Goal: Task Accomplishment & Management: Manage account settings

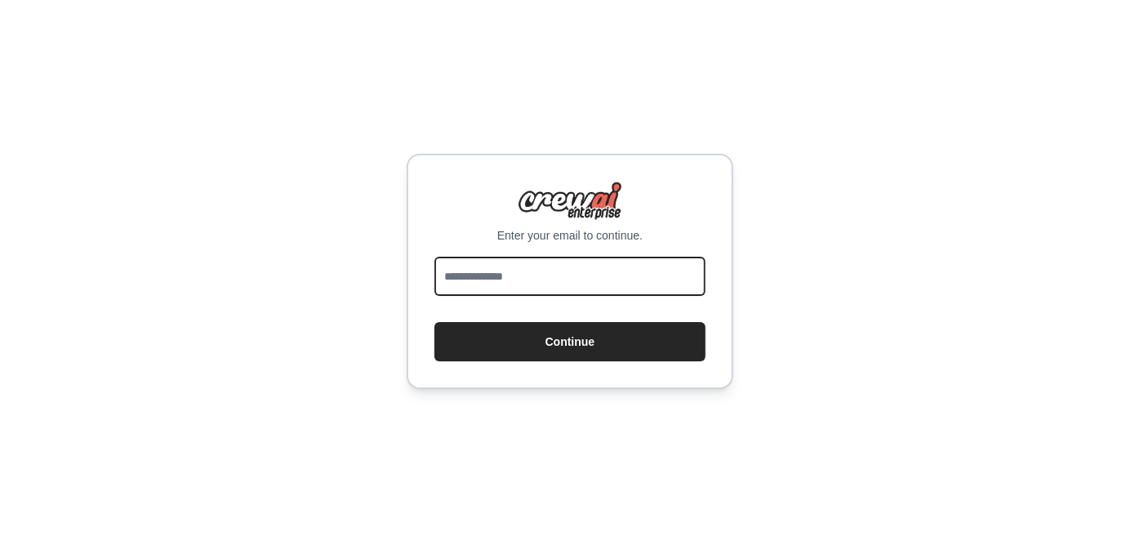
click at [534, 265] on input "email" at bounding box center [570, 275] width 271 height 39
type input "**********"
click at [435, 322] on button "Continue" at bounding box center [570, 341] width 271 height 39
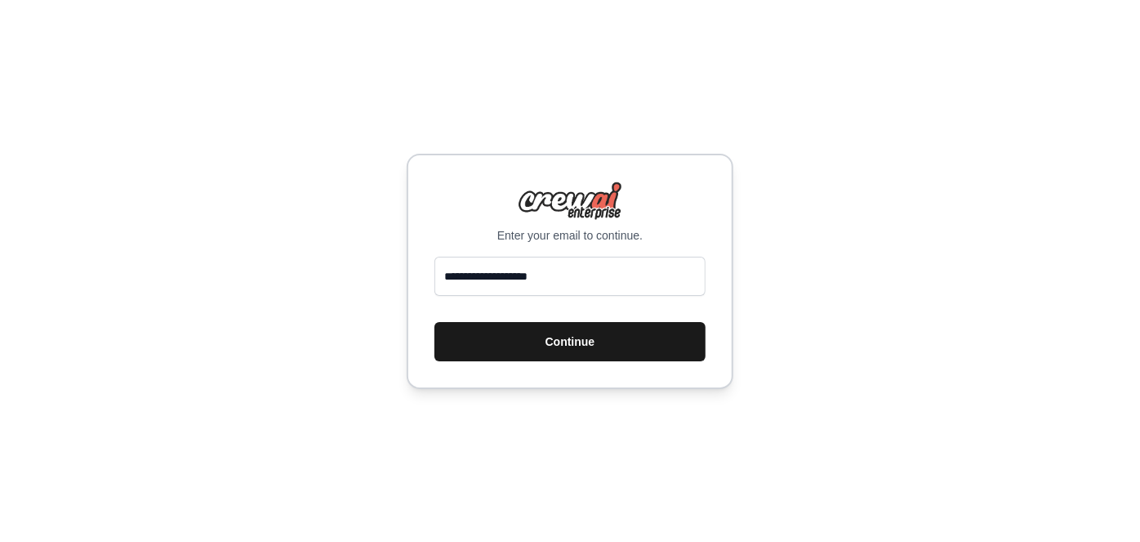
click at [605, 340] on button "Continue" at bounding box center [570, 341] width 271 height 39
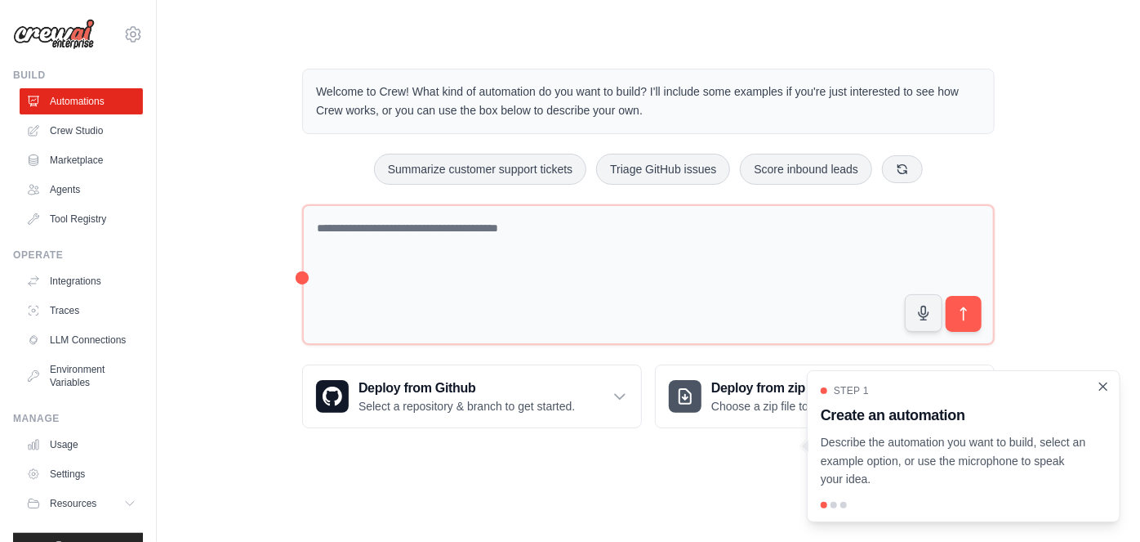
click at [1109, 381] on icon "Close walkthrough" at bounding box center [1103, 386] width 15 height 15
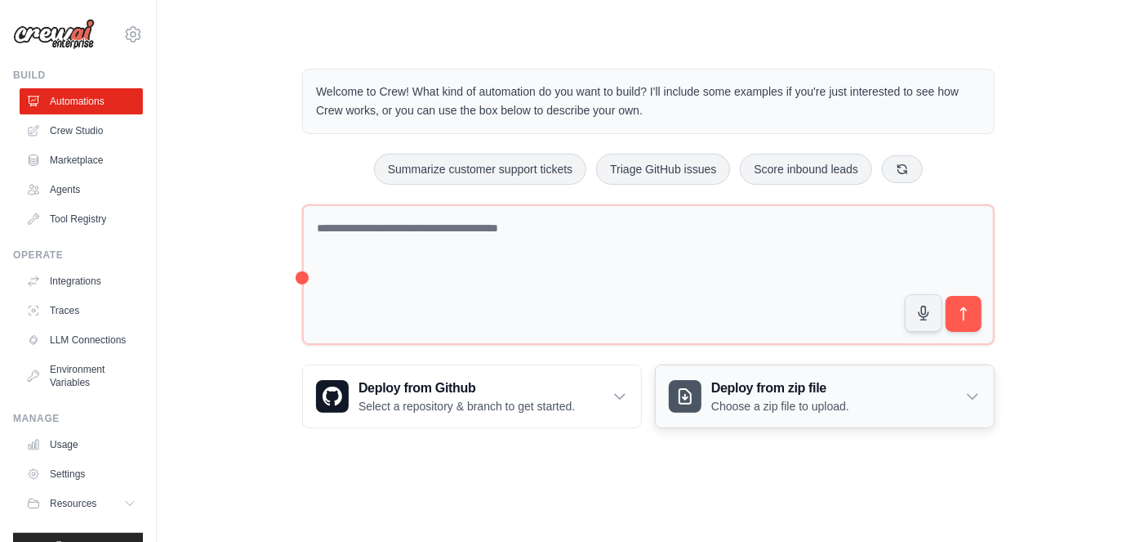
click at [963, 406] on div "Deploy from zip file Choose a zip file to upload." at bounding box center [825, 396] width 338 height 62
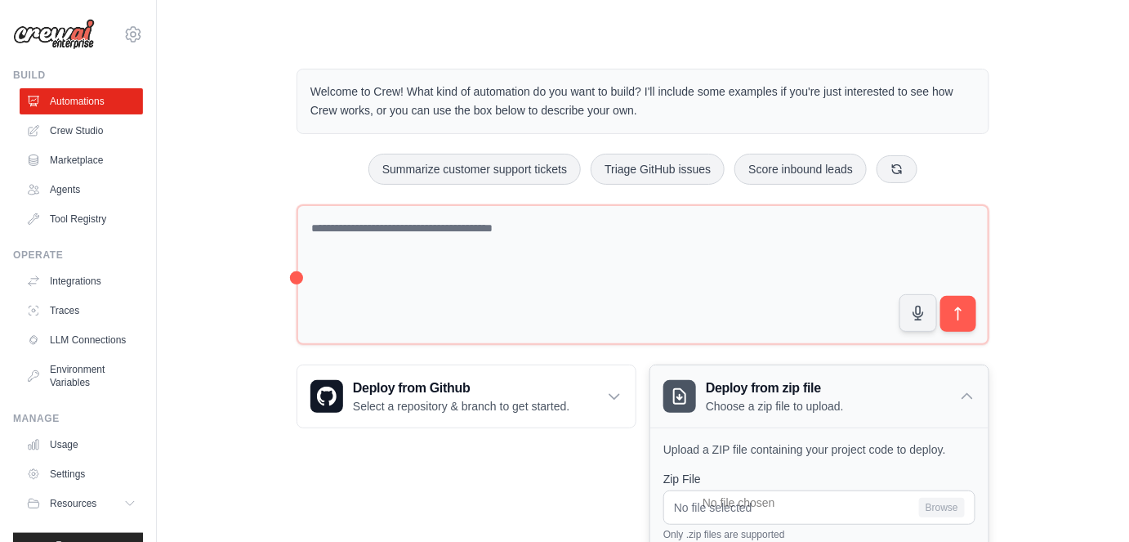
click at [963, 406] on div "Deploy from zip file Choose a zip file to upload." at bounding box center [819, 396] width 338 height 62
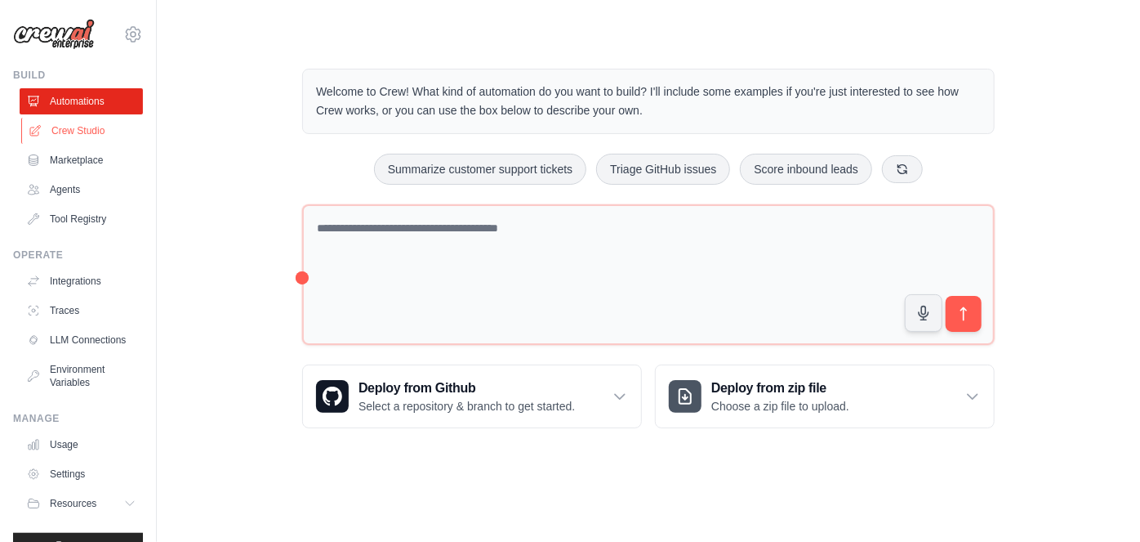
click at [85, 132] on link "Crew Studio" at bounding box center [82, 131] width 123 height 26
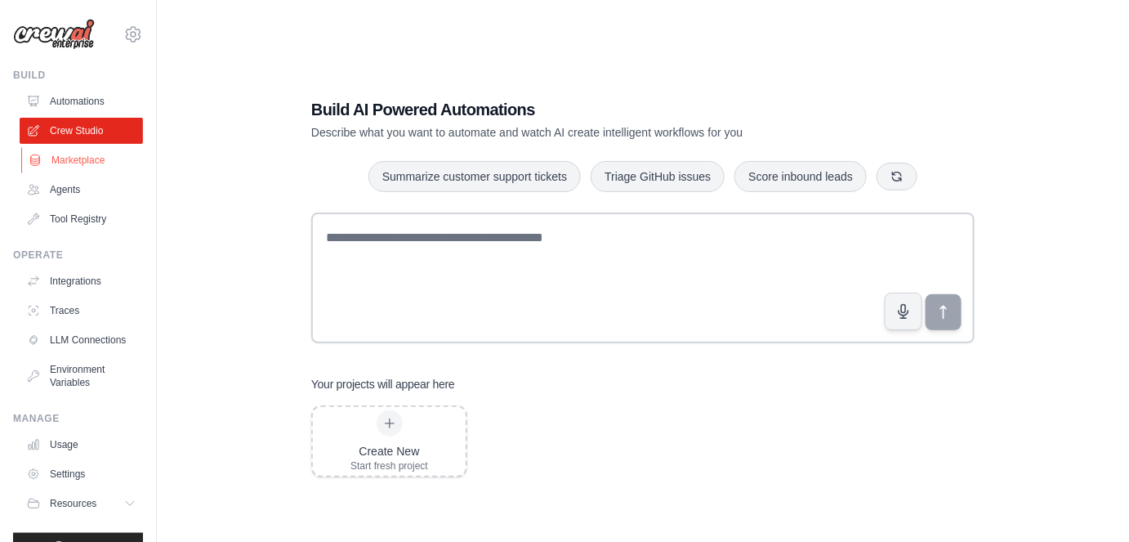
click at [69, 169] on link "Marketplace" at bounding box center [82, 160] width 123 height 26
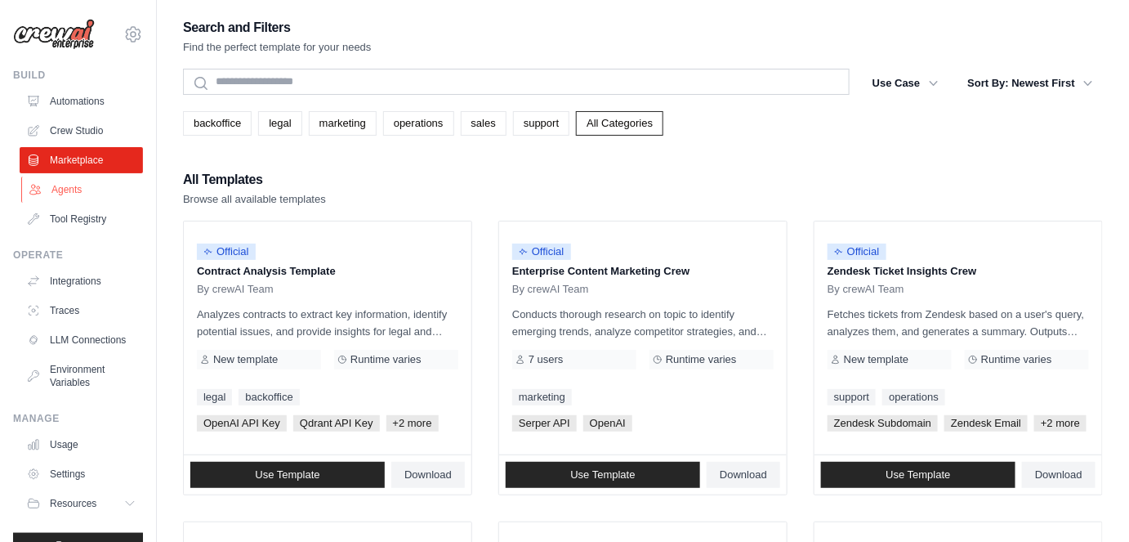
click at [67, 181] on link "Agents" at bounding box center [82, 189] width 123 height 26
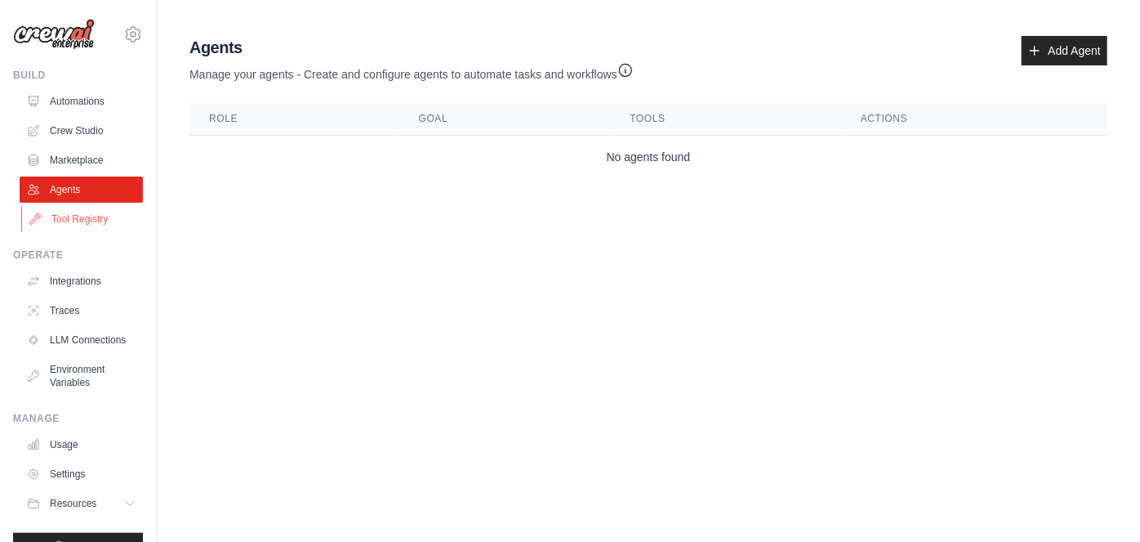
click at [93, 221] on link "Tool Registry" at bounding box center [82, 219] width 123 height 26
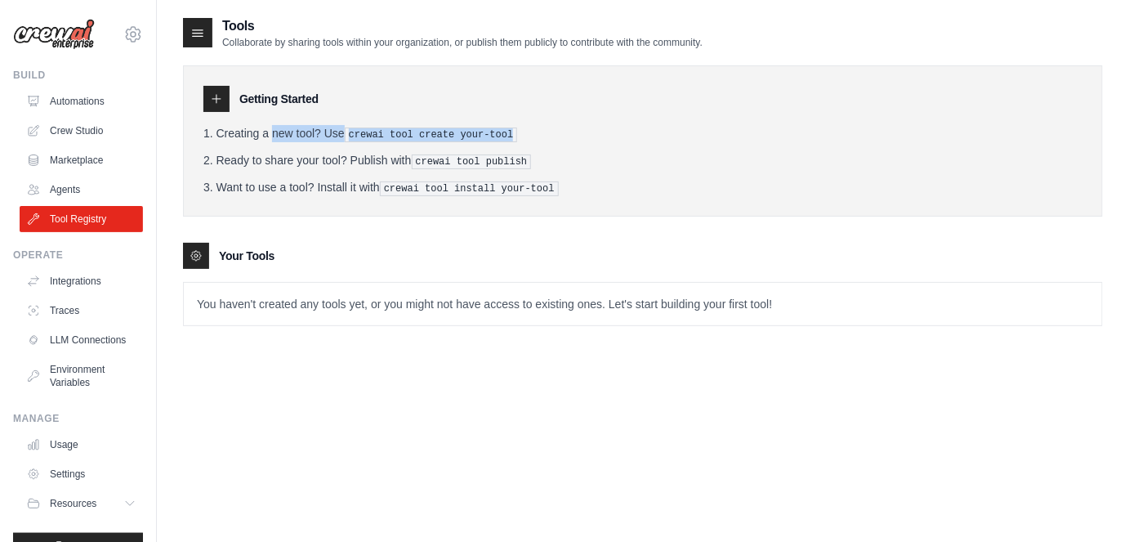
drag, startPoint x: 226, startPoint y: 124, endPoint x: 572, endPoint y: 122, distance: 345.5
click at [572, 122] on div "Getting Started Creating a new tool? Use crewai tool create your-tool Ready to …" at bounding box center [643, 140] width 920 height 151
click at [87, 278] on link "Integrations" at bounding box center [82, 281] width 123 height 26
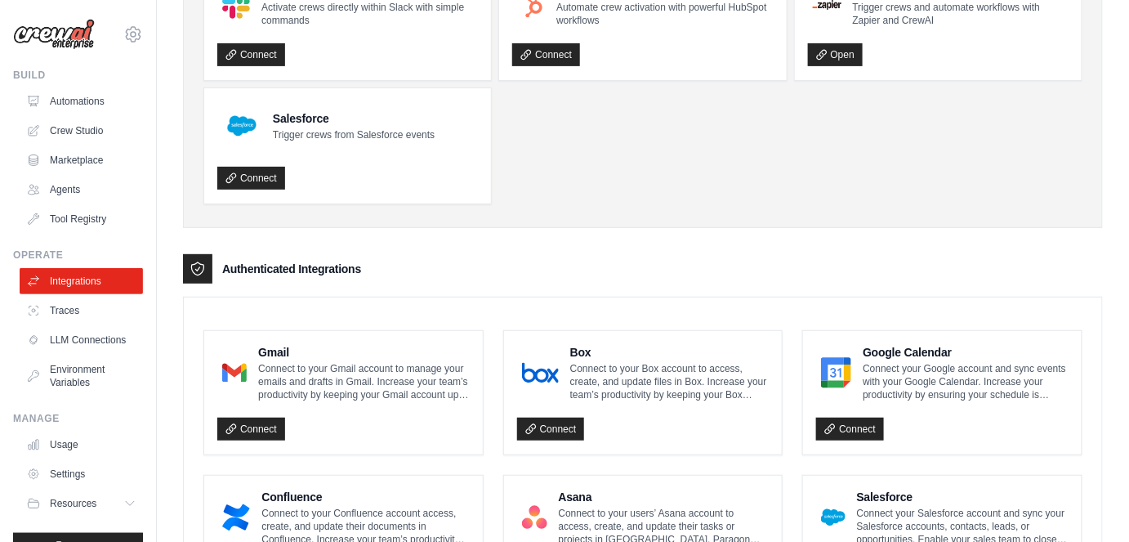
scroll to position [161, 0]
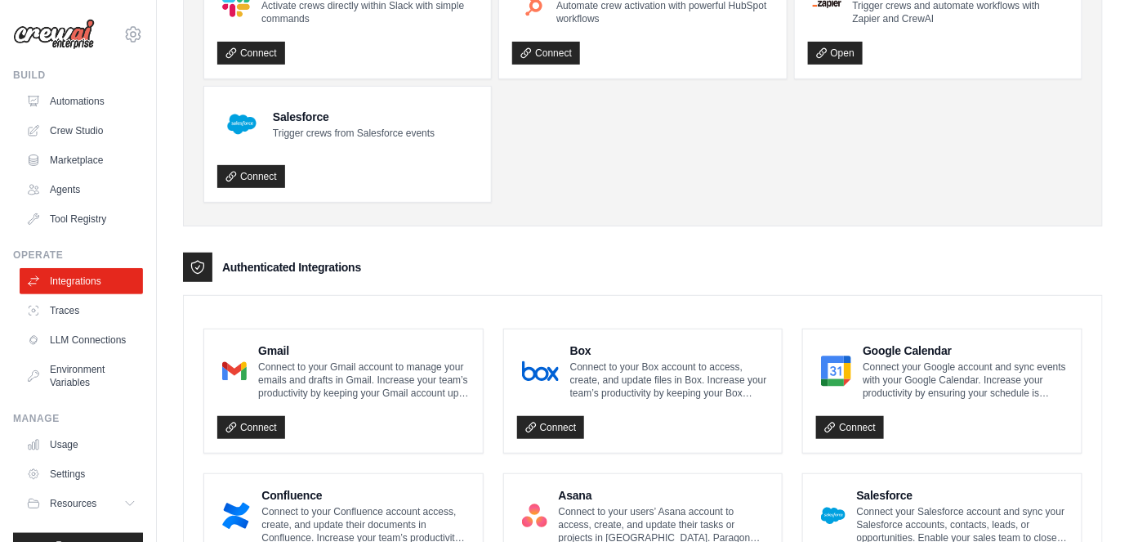
drag, startPoint x: 225, startPoint y: 261, endPoint x: 498, endPoint y: 260, distance: 273.6
click at [498, 260] on div "Authenticated Integrations" at bounding box center [643, 266] width 920 height 29
click at [91, 340] on link "LLM Connections" at bounding box center [82, 340] width 123 height 26
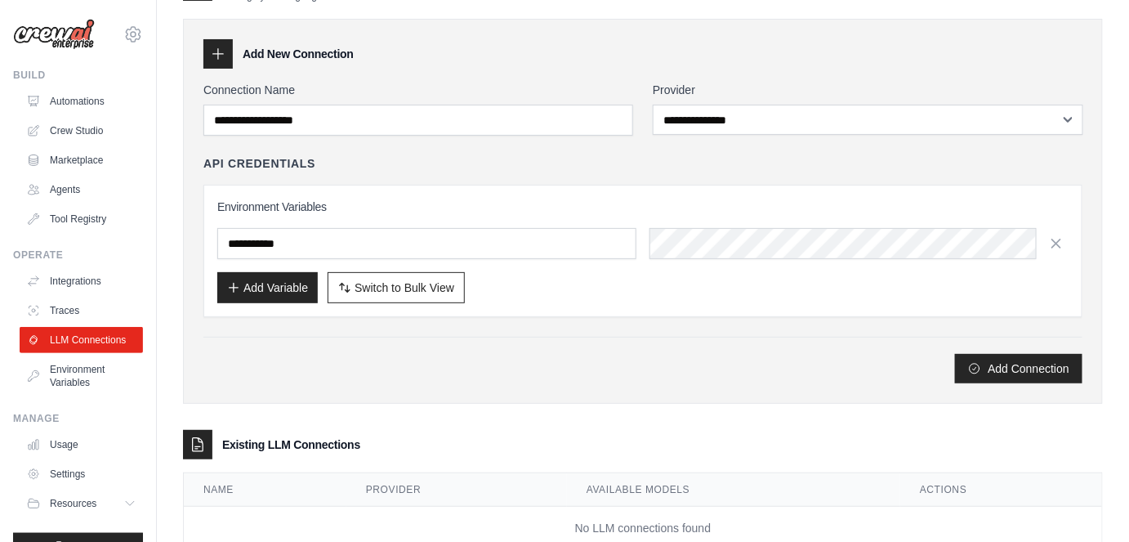
scroll to position [47, 0]
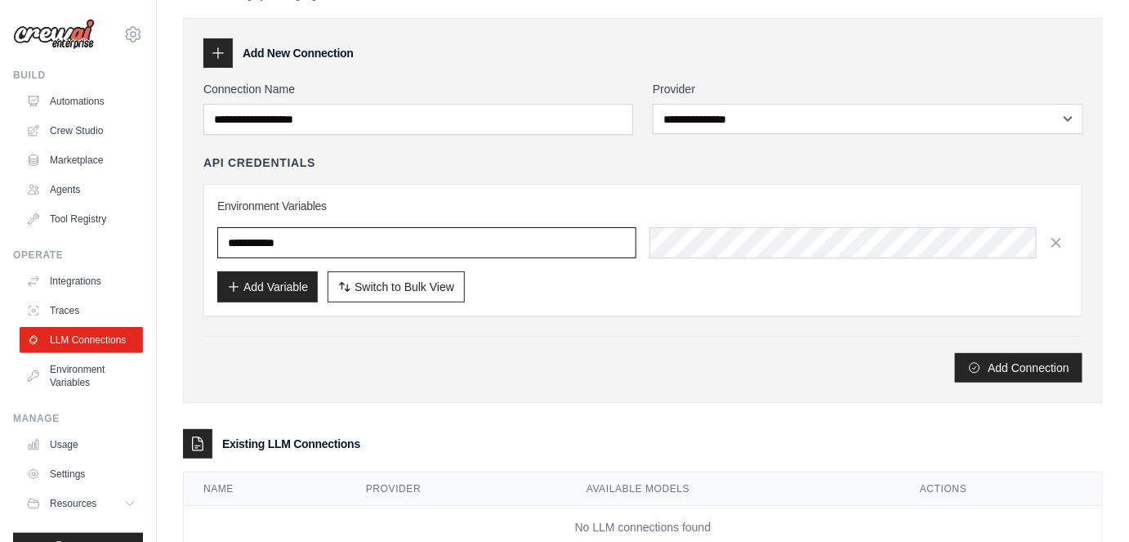
drag, startPoint x: 322, startPoint y: 239, endPoint x: 203, endPoint y: 243, distance: 119.4
click at [203, 243] on div "**********" at bounding box center [643, 210] width 920 height 385
click at [289, 235] on input "text" at bounding box center [426, 242] width 419 height 31
click at [363, 238] on input "text" at bounding box center [426, 242] width 419 height 31
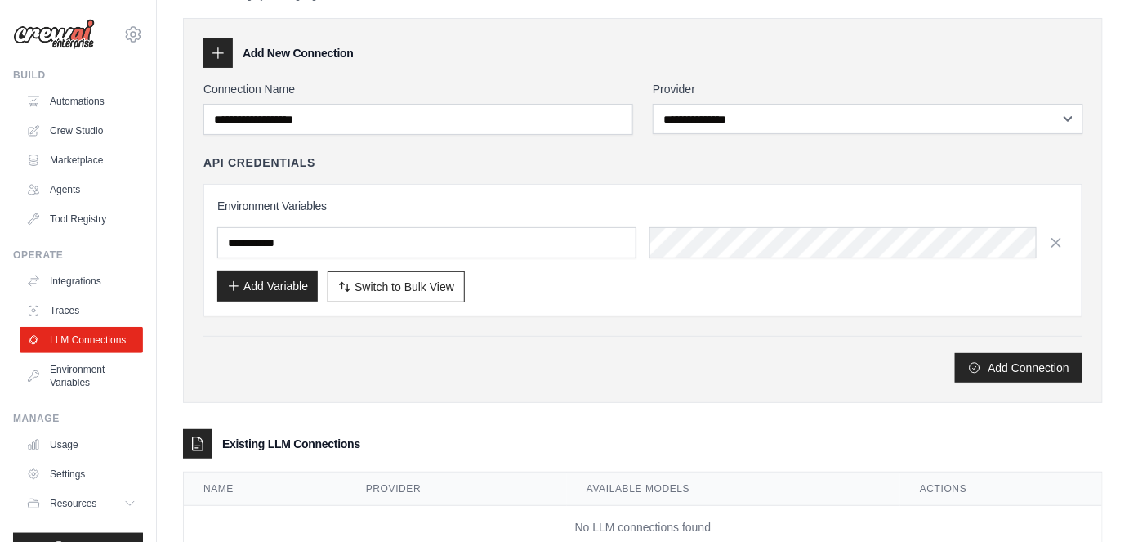
click at [301, 286] on button "Add Variable" at bounding box center [267, 285] width 100 height 31
click at [261, 294] on button "Add Variable" at bounding box center [267, 285] width 100 height 31
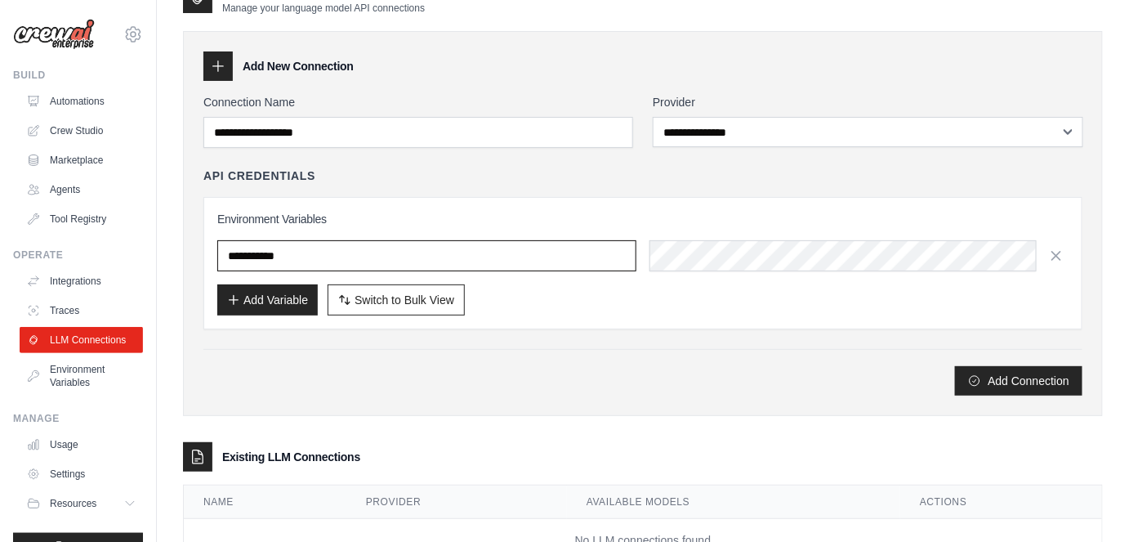
scroll to position [0, 0]
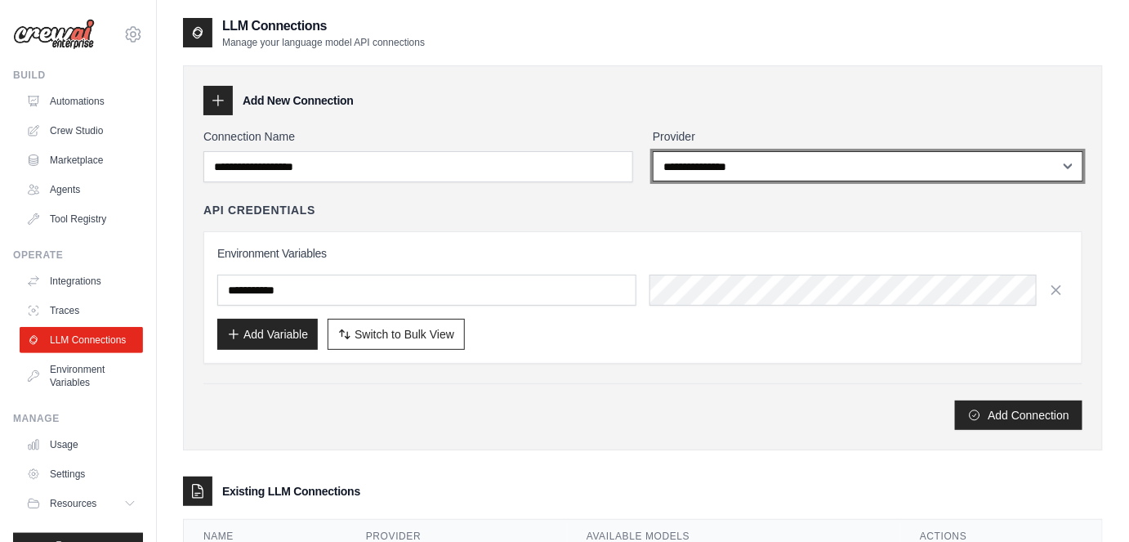
click at [723, 159] on select "**********" at bounding box center [868, 166] width 430 height 30
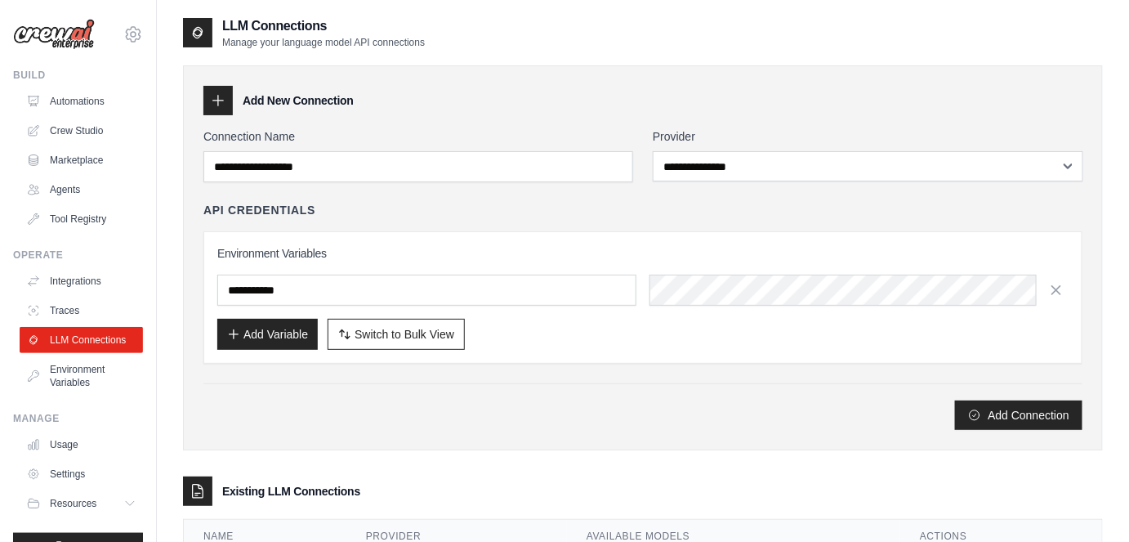
click at [718, 128] on label "Provider" at bounding box center [868, 136] width 430 height 16
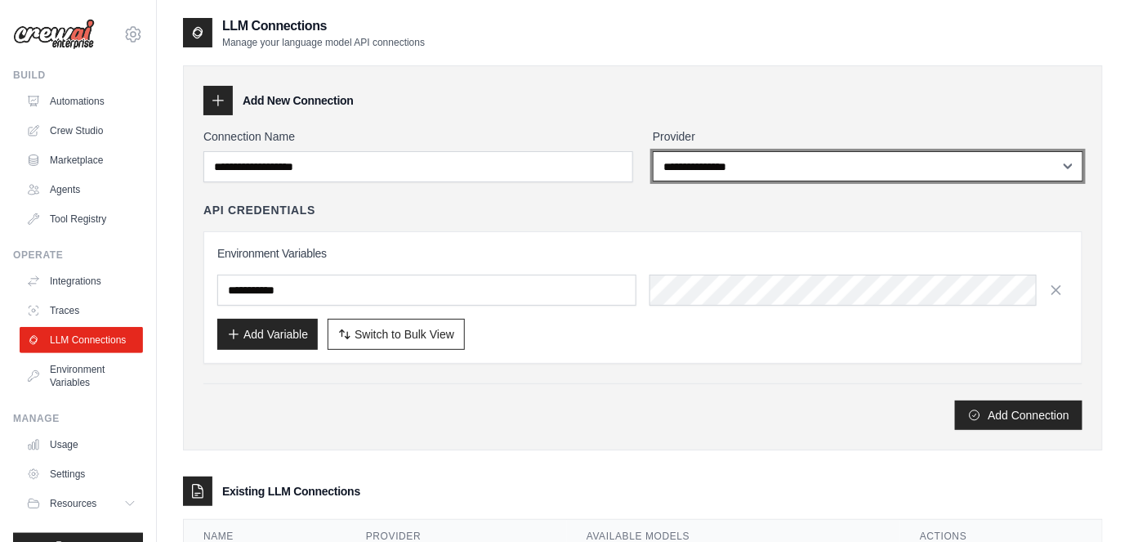
click at [718, 151] on select "**********" at bounding box center [868, 166] width 430 height 30
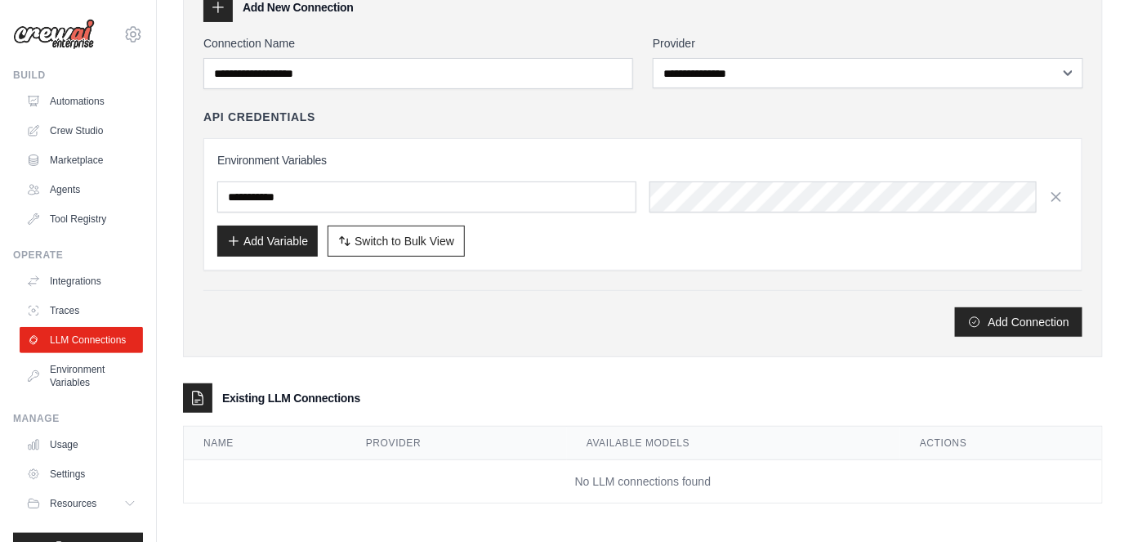
drag, startPoint x: 903, startPoint y: 333, endPoint x: 831, endPoint y: 342, distance: 73.2
click at [831, 342] on div "**********" at bounding box center [643, 164] width 920 height 385
click at [756, 336] on div "**********" at bounding box center [643, 164] width 920 height 385
click at [80, 395] on link "Environment Variables" at bounding box center [82, 375] width 123 height 39
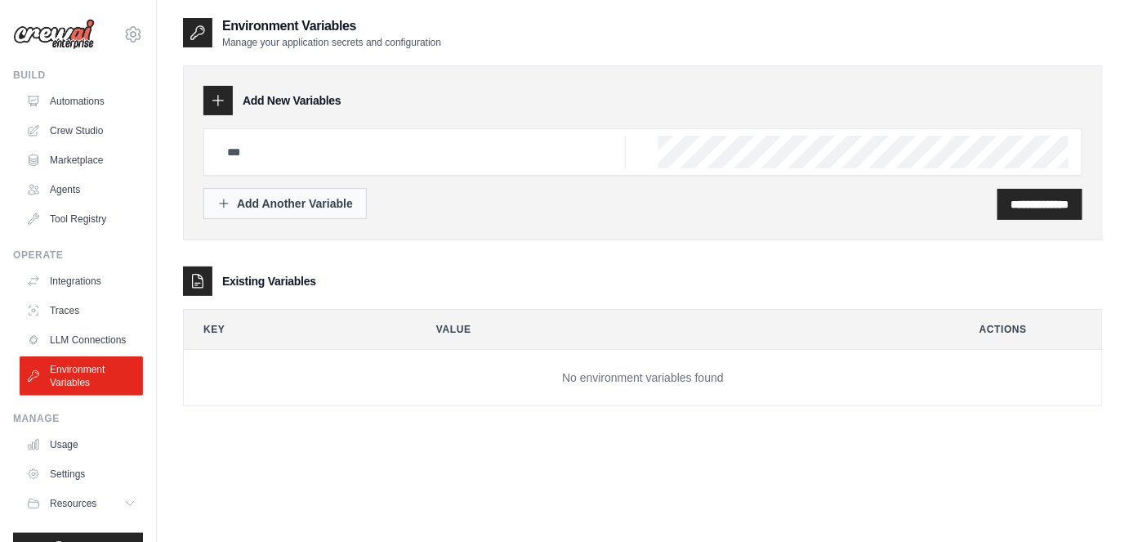
click at [296, 207] on div "Add Another Variable" at bounding box center [285, 203] width 136 height 16
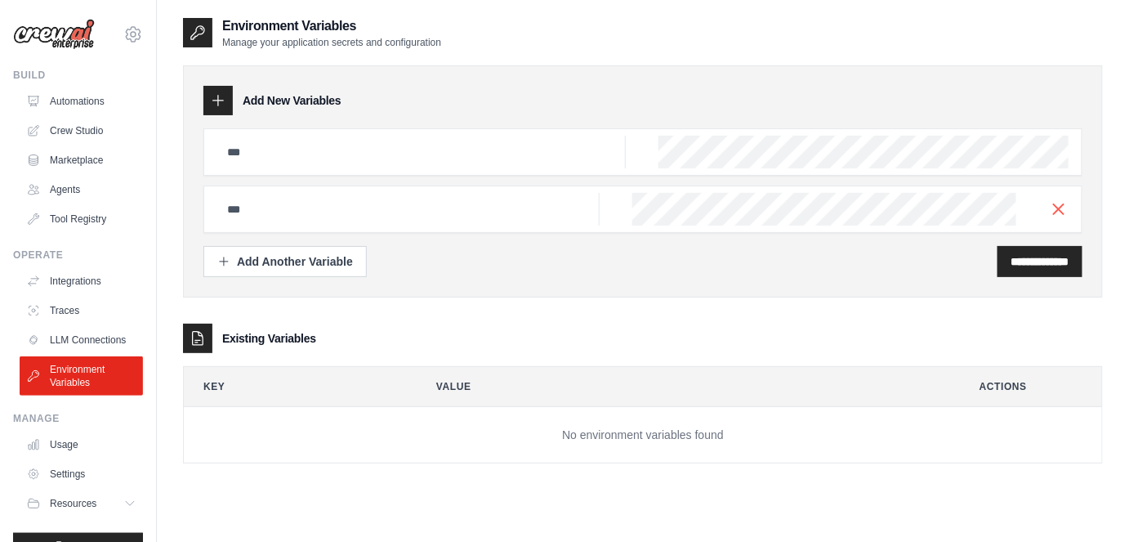
click at [1071, 207] on div at bounding box center [642, 208] width 879 height 47
click at [1066, 207] on icon "button" at bounding box center [1059, 208] width 20 height 20
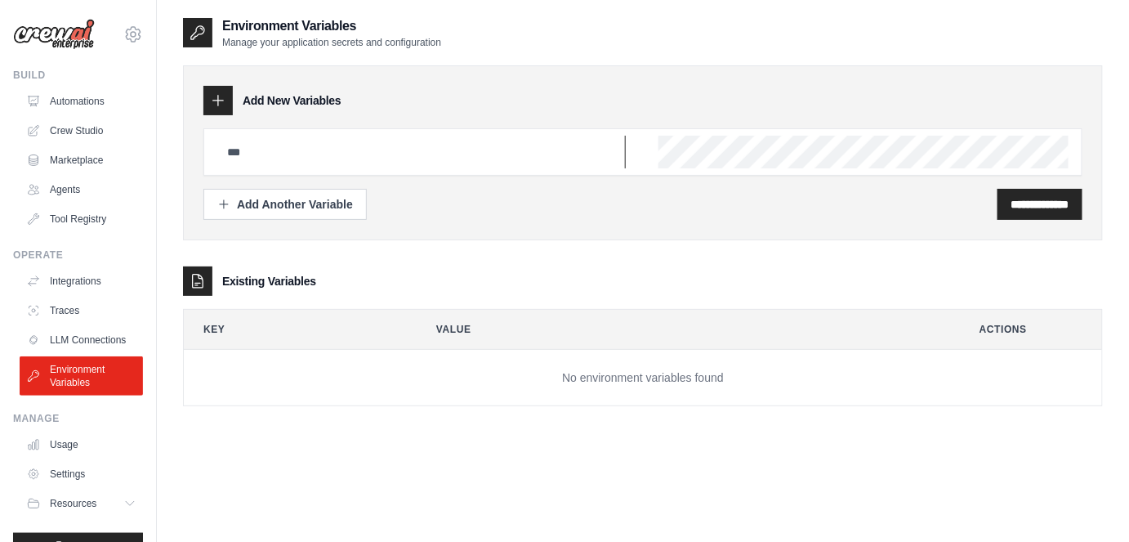
click at [403, 150] on input "text" at bounding box center [421, 152] width 408 height 33
click at [707, 144] on div at bounding box center [642, 151] width 879 height 47
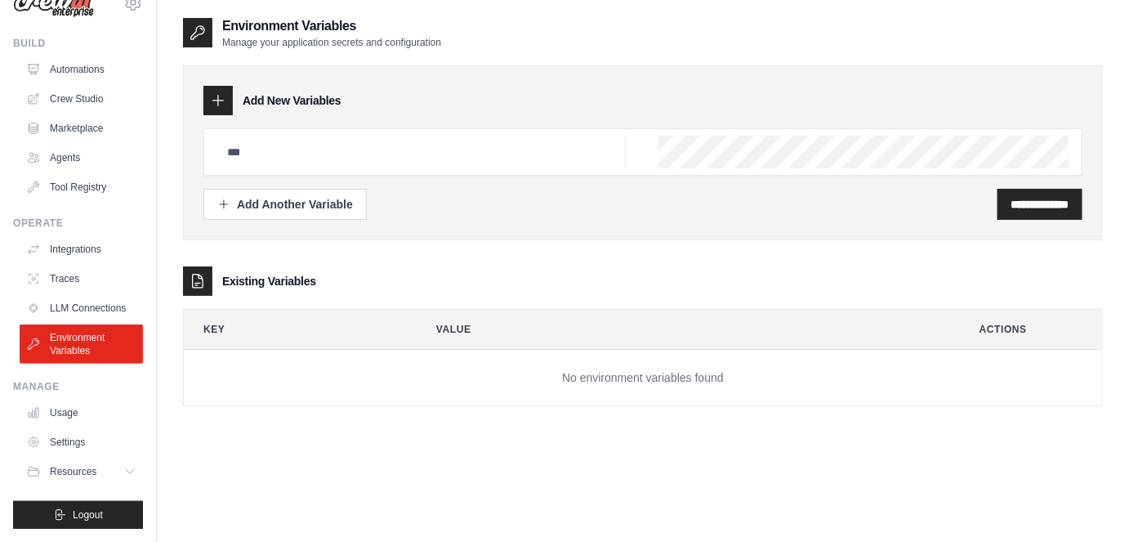
scroll to position [44, 0]
click at [78, 415] on link "Usage" at bounding box center [82, 412] width 123 height 26
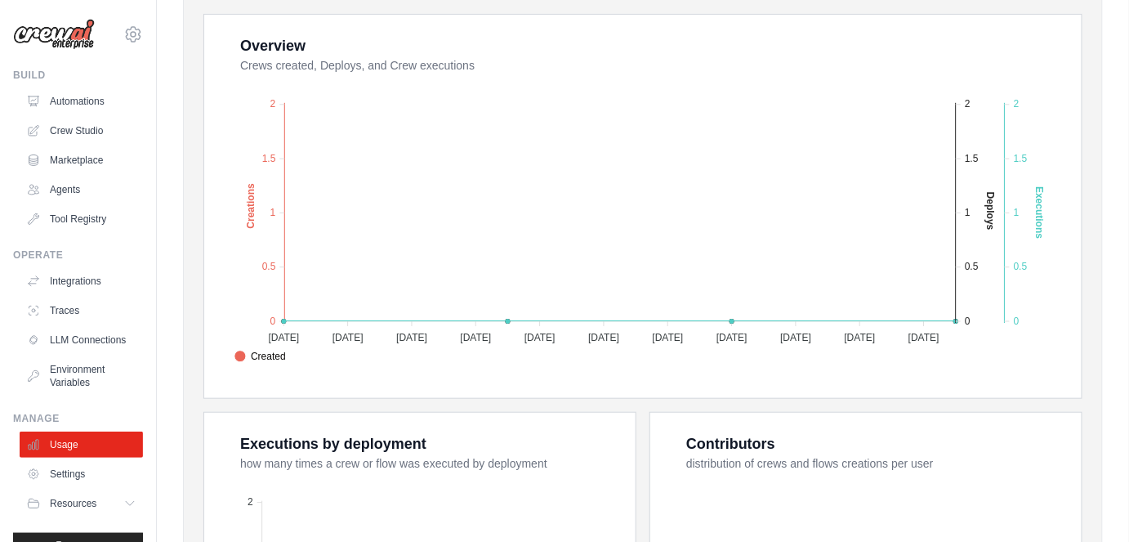
scroll to position [311, 0]
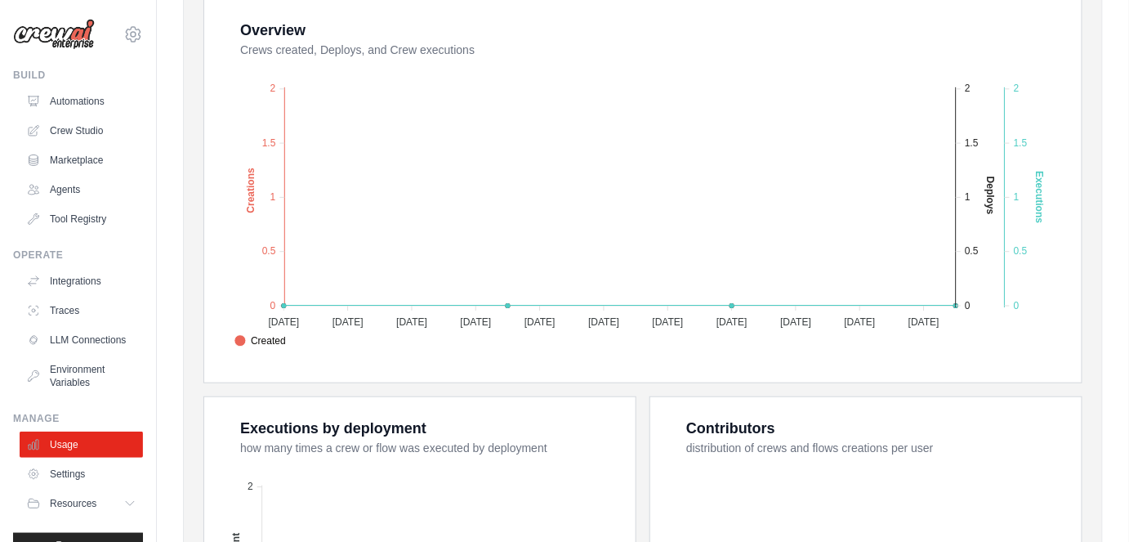
click at [82, 501] on ul "Usage Settings Resources Documentation Blog" at bounding box center [81, 473] width 123 height 85
click at [52, 479] on link "Settings" at bounding box center [82, 474] width 123 height 26
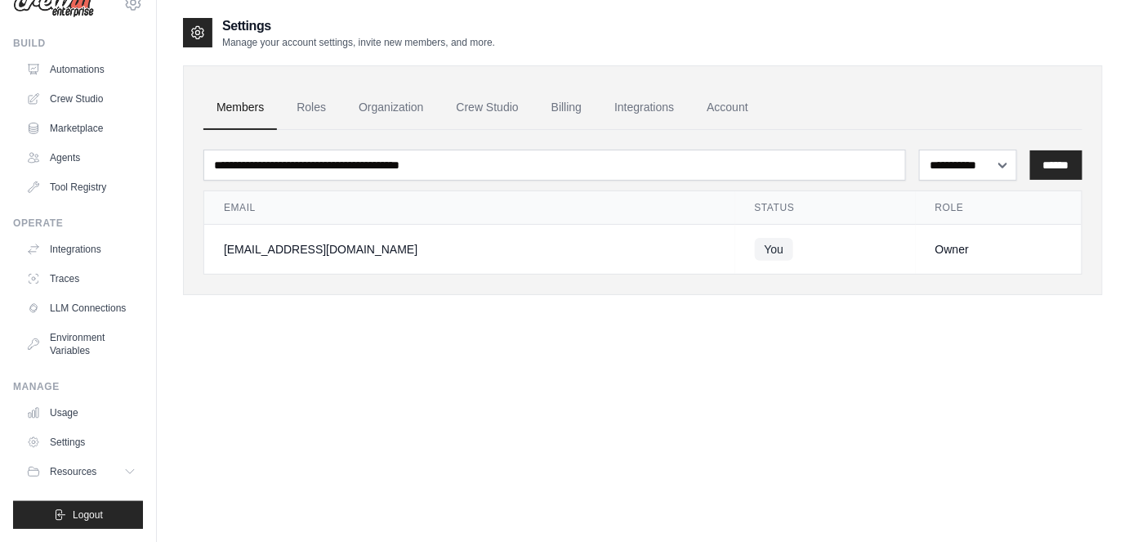
scroll to position [44, 0]
click at [96, 460] on button "Resources" at bounding box center [82, 471] width 123 height 26
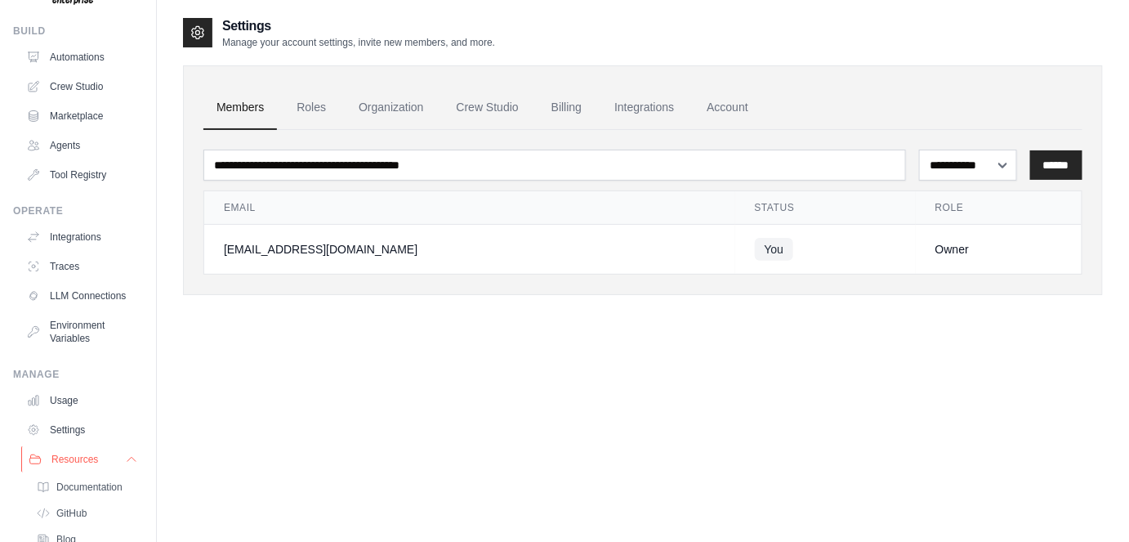
scroll to position [149, 0]
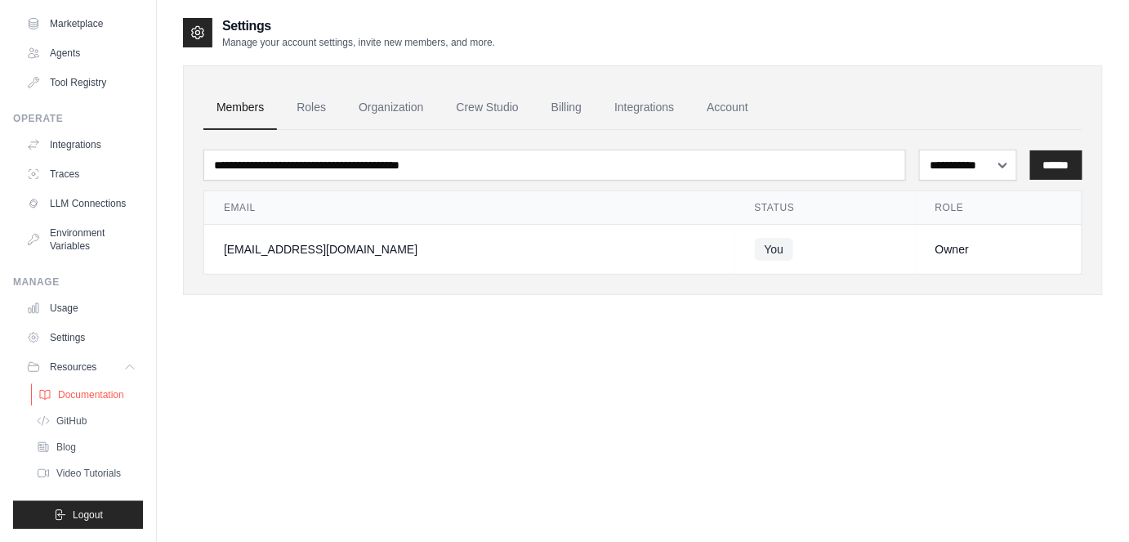
click at [51, 398] on icon at bounding box center [44, 394] width 13 height 13
